Goal: Navigation & Orientation: Find specific page/section

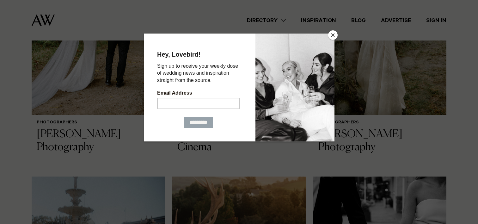
scroll to position [800, 0]
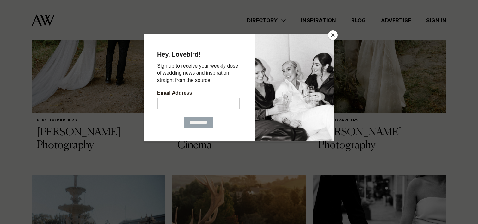
click at [334, 35] on button "Close" at bounding box center [332, 34] width 9 height 9
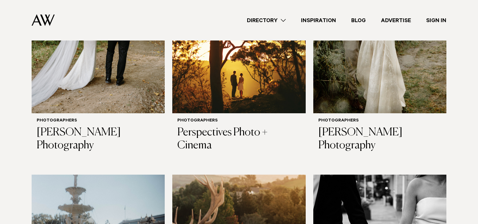
click at [283, 20] on link "Directory" at bounding box center [266, 20] width 54 height 9
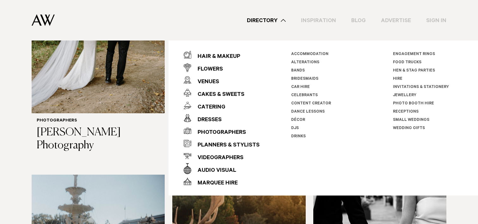
click at [321, 20] on link "Inspiration" at bounding box center [318, 20] width 50 height 9
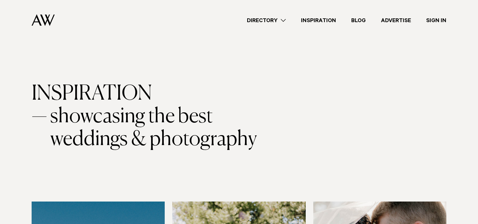
click at [359, 21] on link "Blog" at bounding box center [358, 20] width 30 height 9
